Goal: Information Seeking & Learning: Learn about a topic

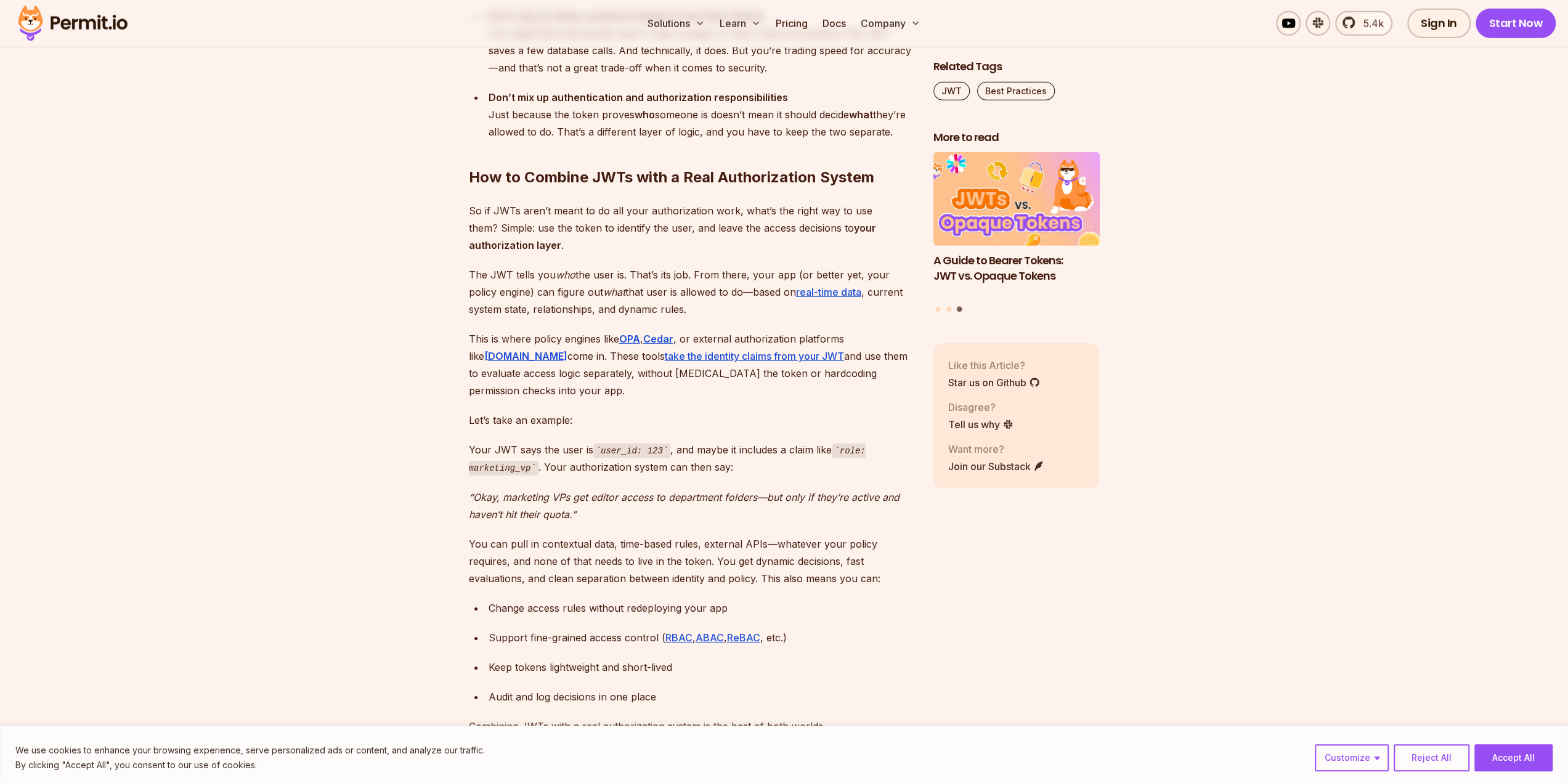
scroll to position [3572, 0]
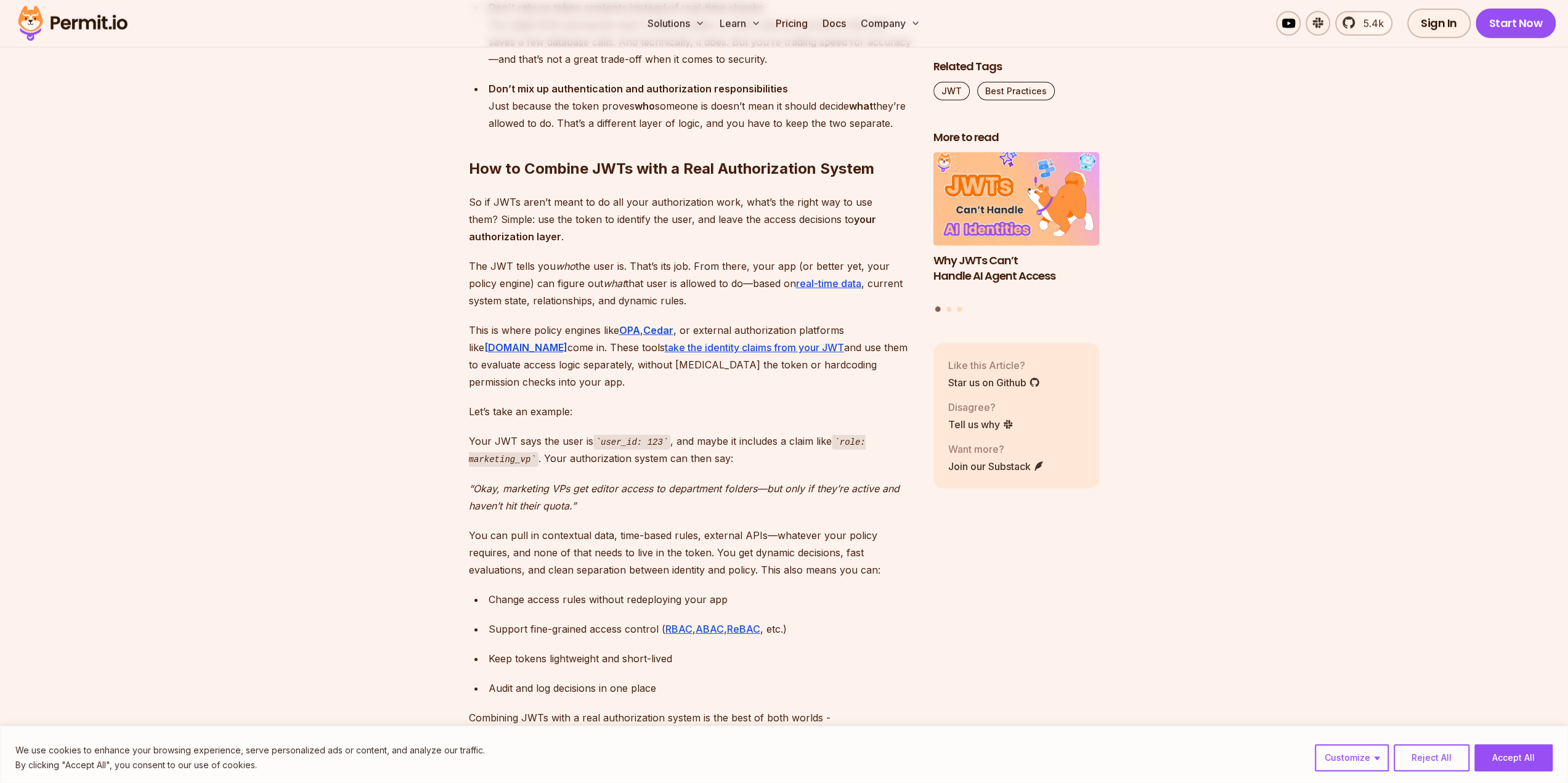
click at [728, 433] on p "Your JWT says the user is user_id: 123 , and maybe it includes a claim like rol…" at bounding box center [691, 450] width 445 height 35
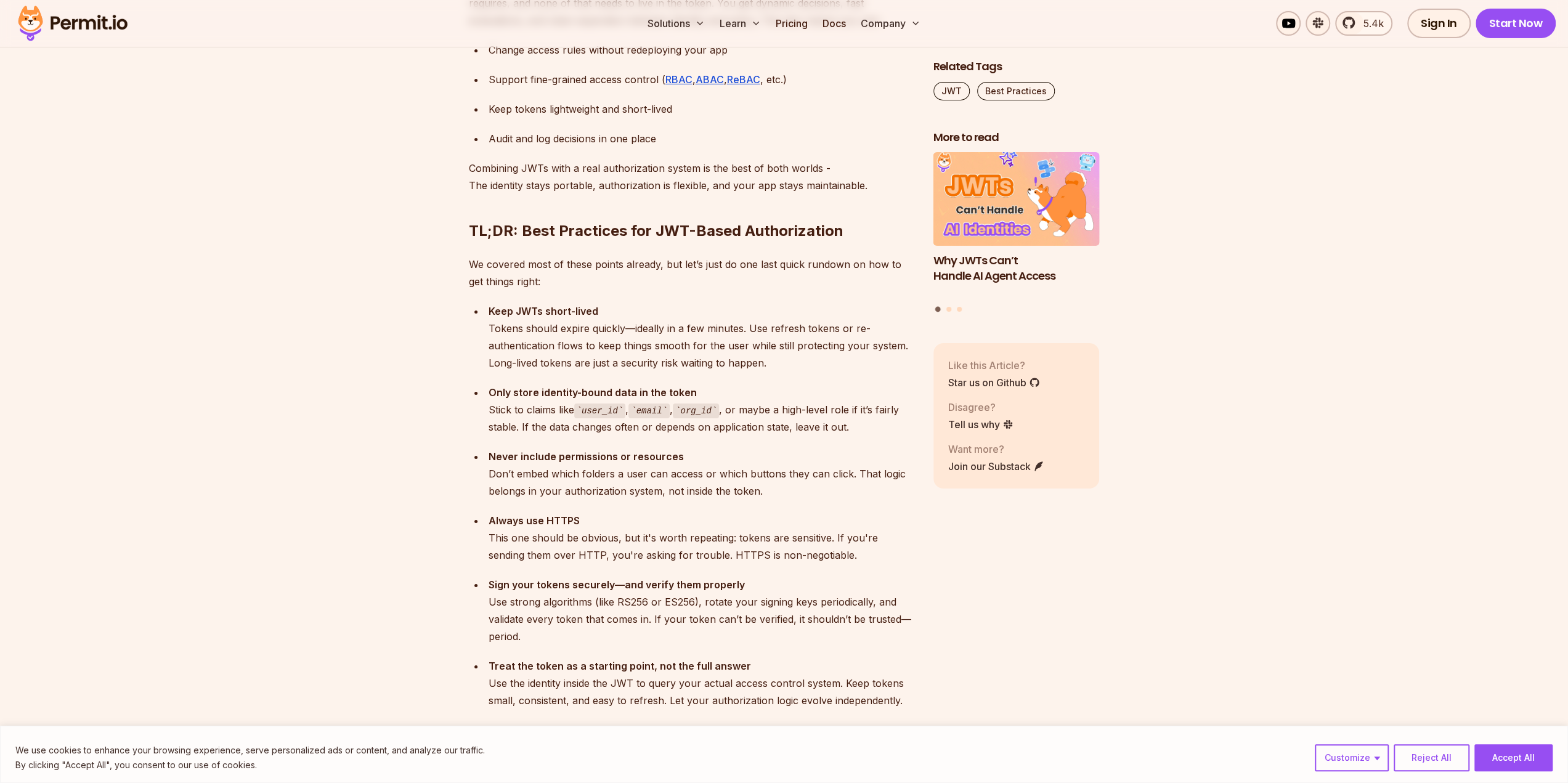
scroll to position [4127, 0]
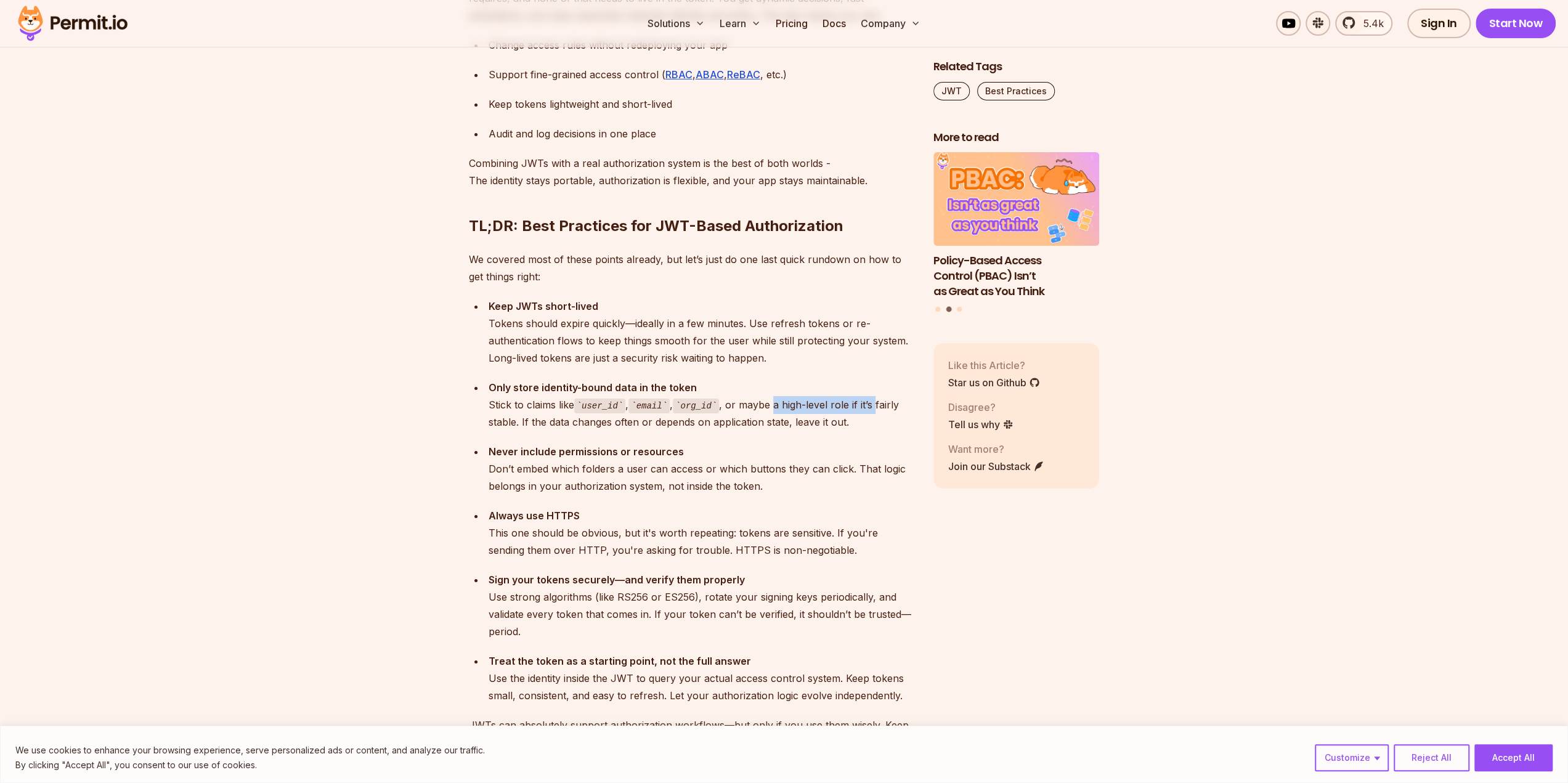
drag, startPoint x: 769, startPoint y: 364, endPoint x: 871, endPoint y: 366, distance: 102.0
click at [871, 379] on div "Only store identity-bound data in the token Stick to claims like user_id , emai…" at bounding box center [701, 405] width 425 height 52
click at [796, 379] on div "Only store identity-bound data in the token Stick to claims like user_id , emai…" at bounding box center [701, 405] width 425 height 52
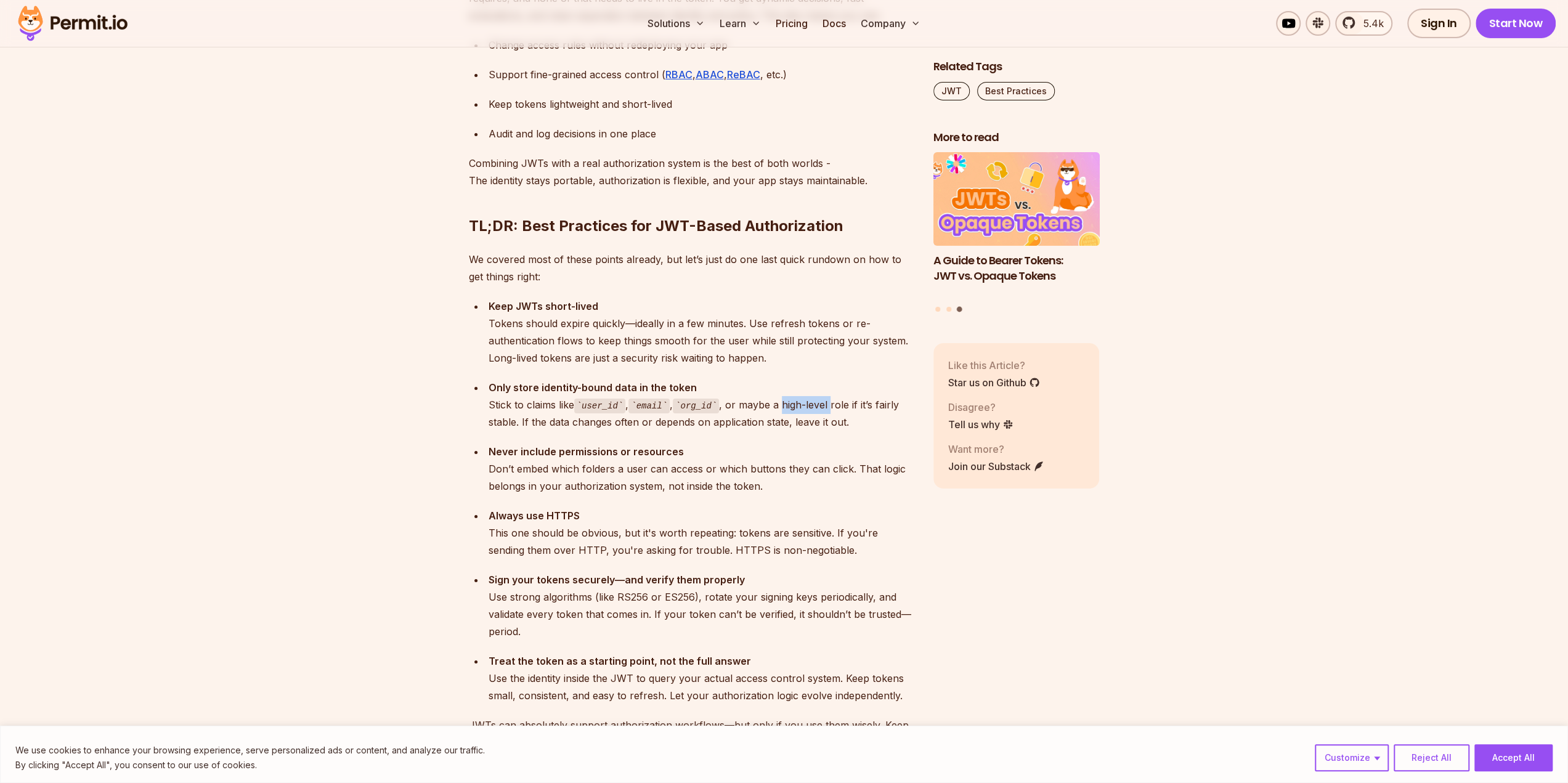
drag, startPoint x: 778, startPoint y: 366, endPoint x: 824, endPoint y: 365, distance: 46.0
click at [824, 379] on div "Only store identity-bound data in the token Stick to claims like user_id , emai…" at bounding box center [701, 405] width 425 height 52
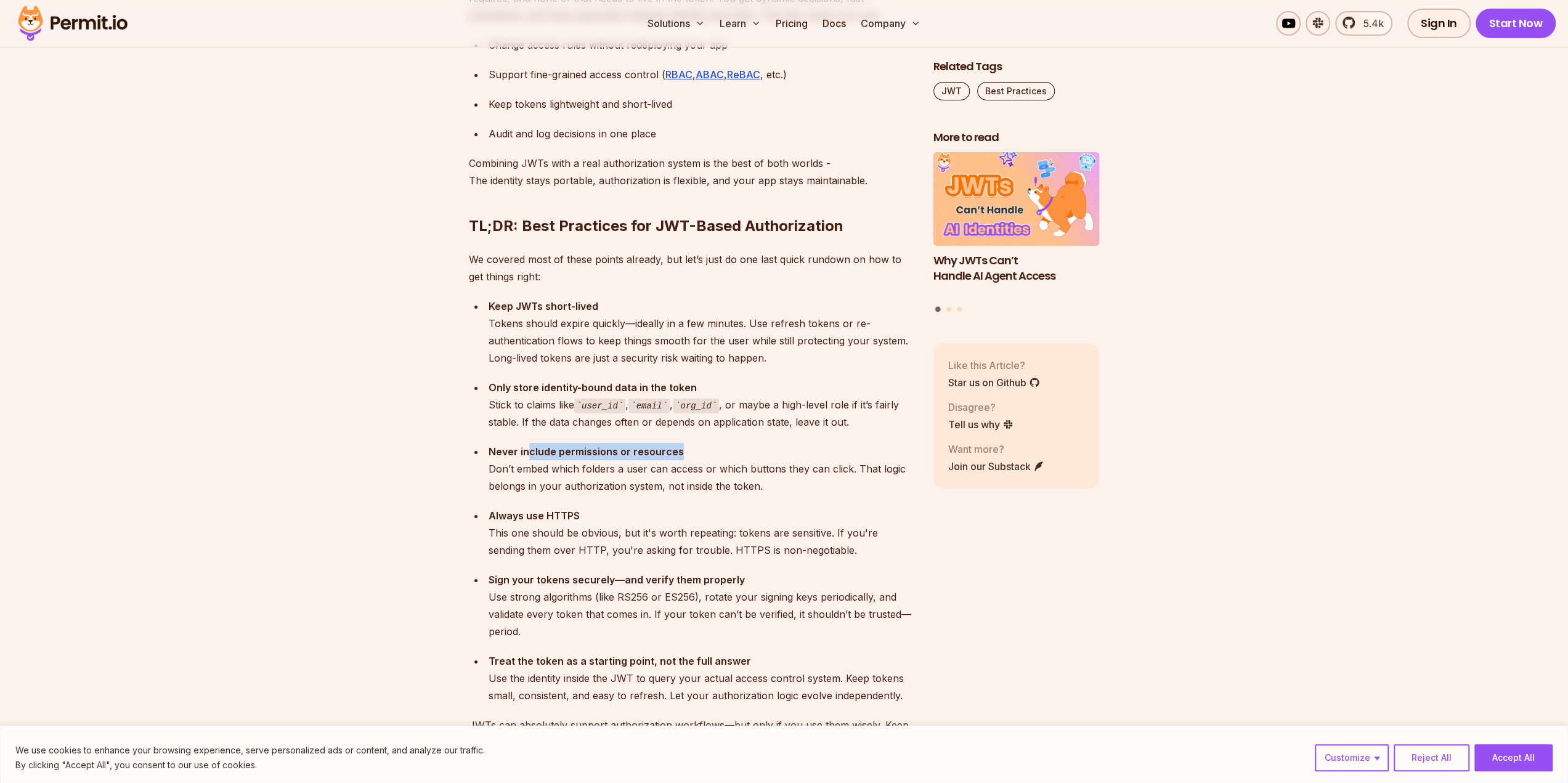
drag, startPoint x: 682, startPoint y: 413, endPoint x: 527, endPoint y: 407, distance: 155.1
click at [527, 443] on div "Never include permissions or resources Don’t embed which folders a user can acc…" at bounding box center [701, 468] width 425 height 51
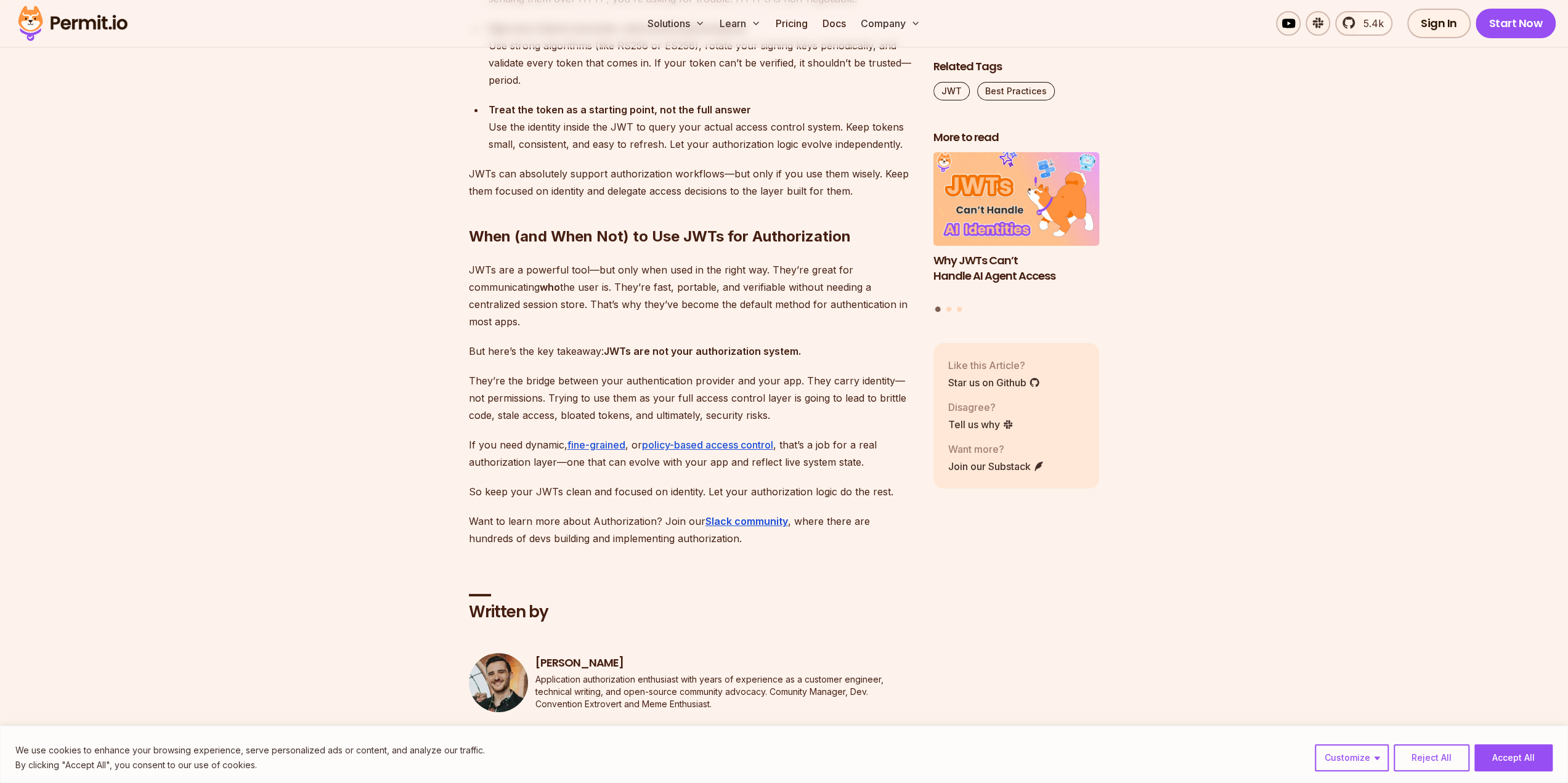
scroll to position [4681, 0]
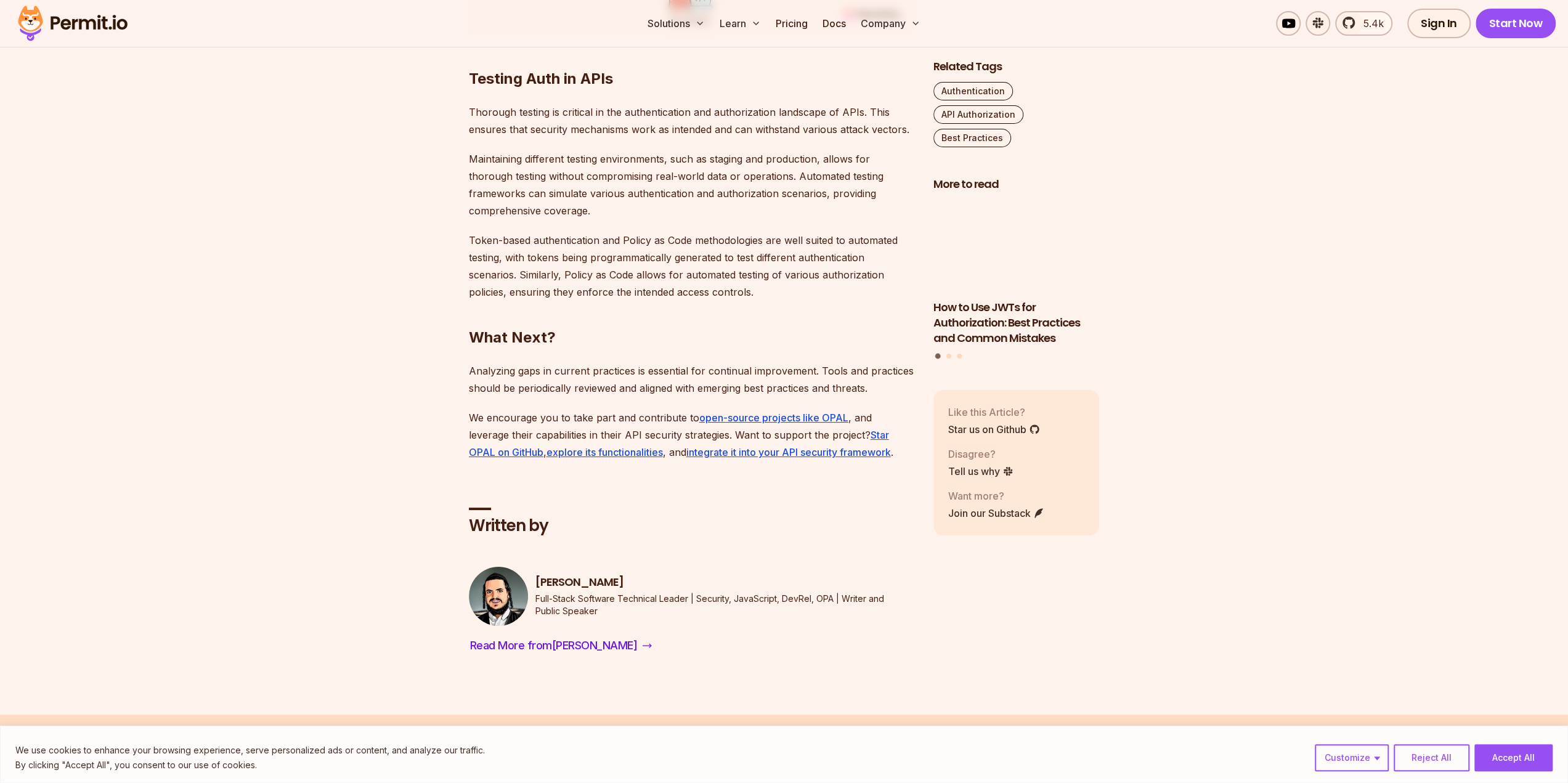
scroll to position [4569, 0]
